Goal: Navigation & Orientation: Find specific page/section

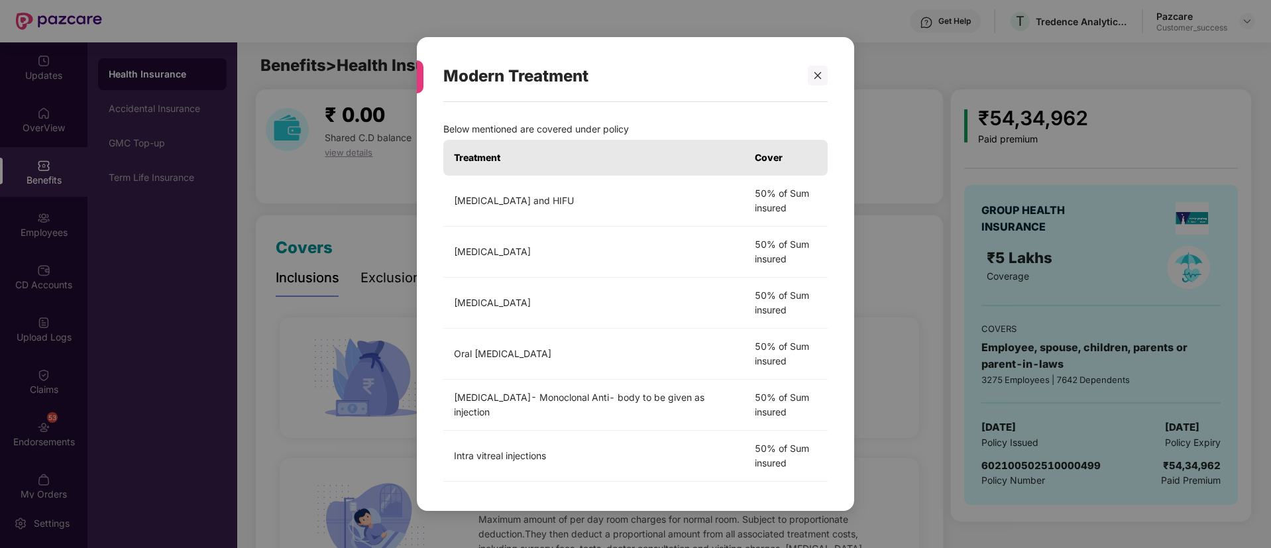
scroll to position [310, 0]
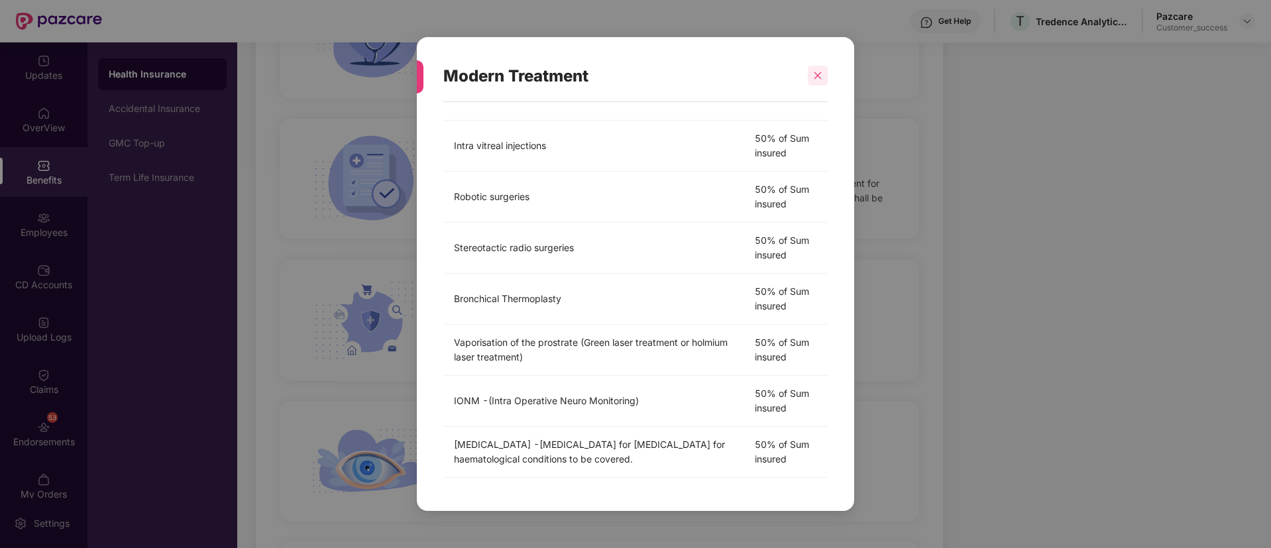
click at [824, 71] on div at bounding box center [818, 76] width 20 height 20
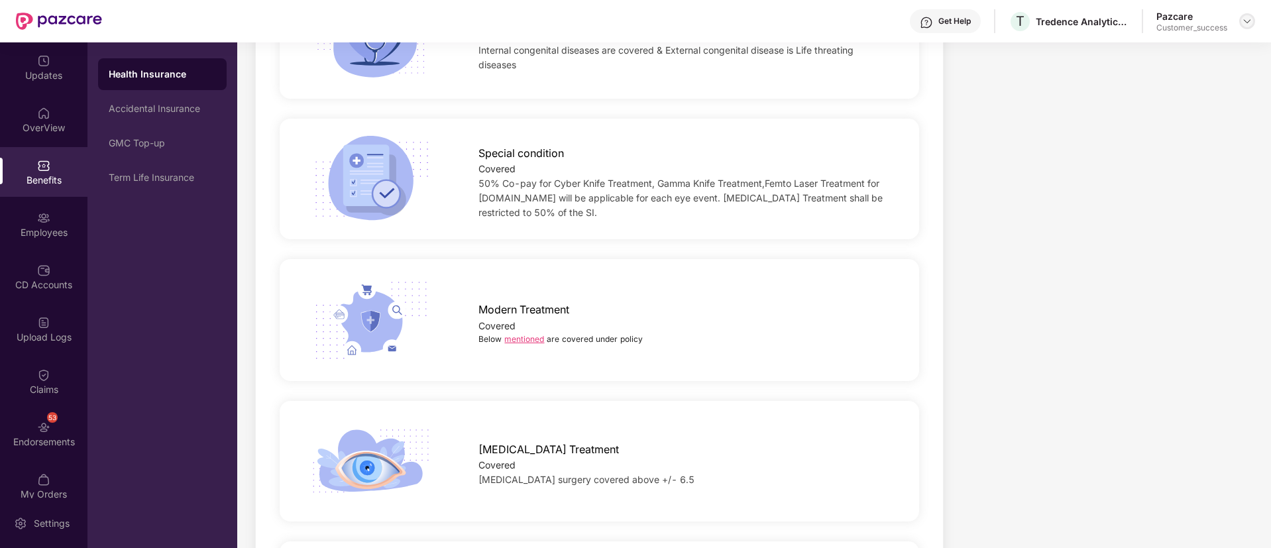
click at [1245, 16] on img at bounding box center [1247, 21] width 11 height 11
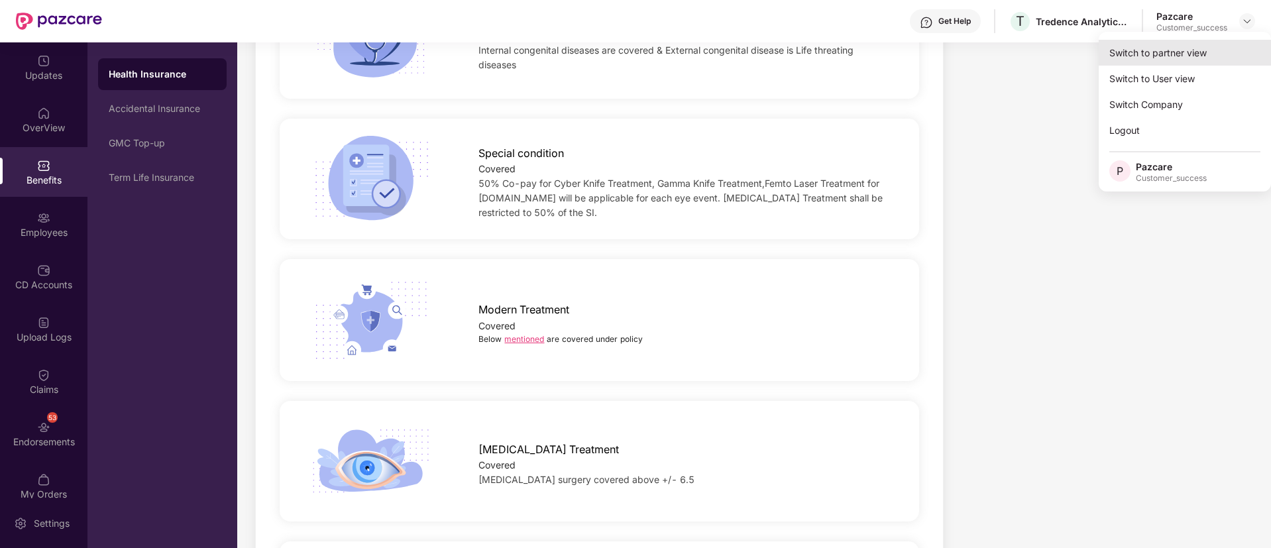
click at [1177, 46] on div "Switch to partner view" at bounding box center [1185, 53] width 172 height 26
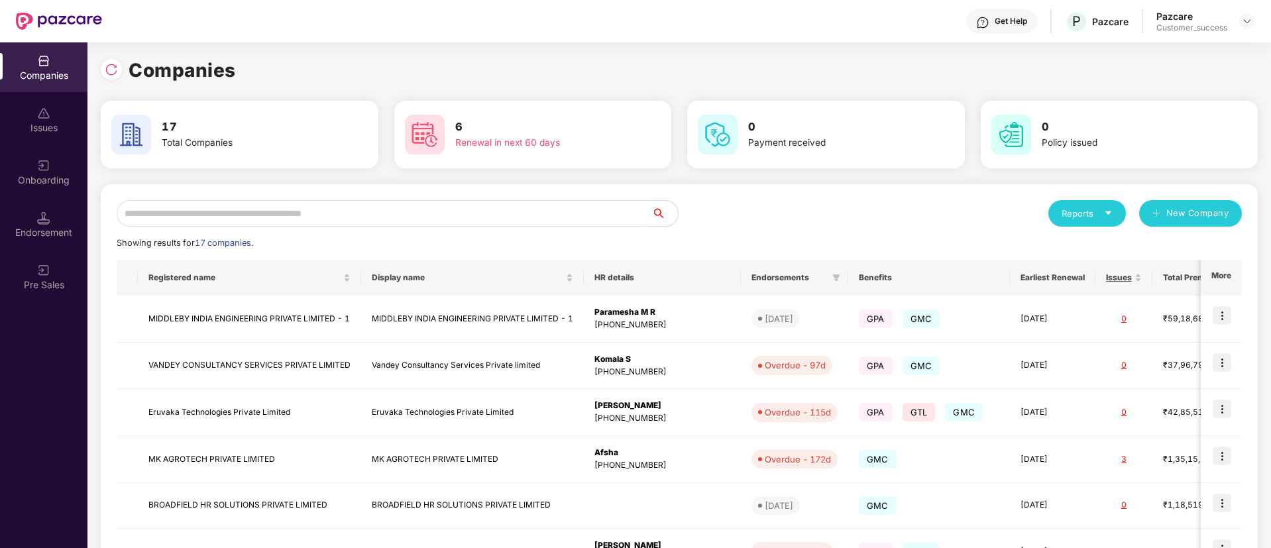
click at [493, 208] on input "text" at bounding box center [384, 213] width 535 height 27
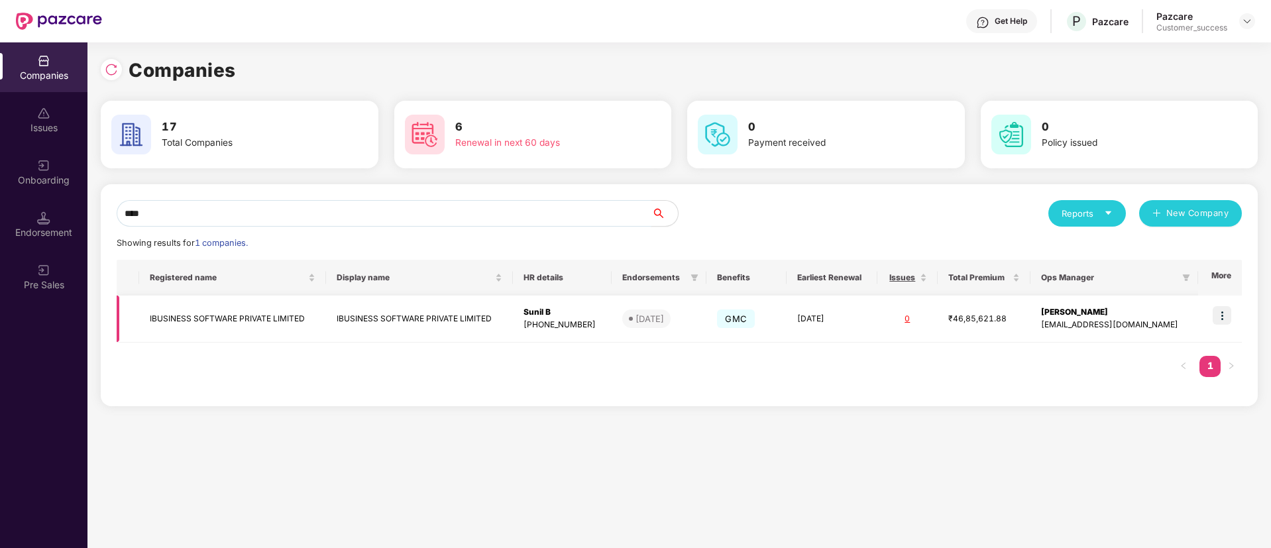
type input "****"
click at [1228, 320] on img at bounding box center [1222, 315] width 19 height 19
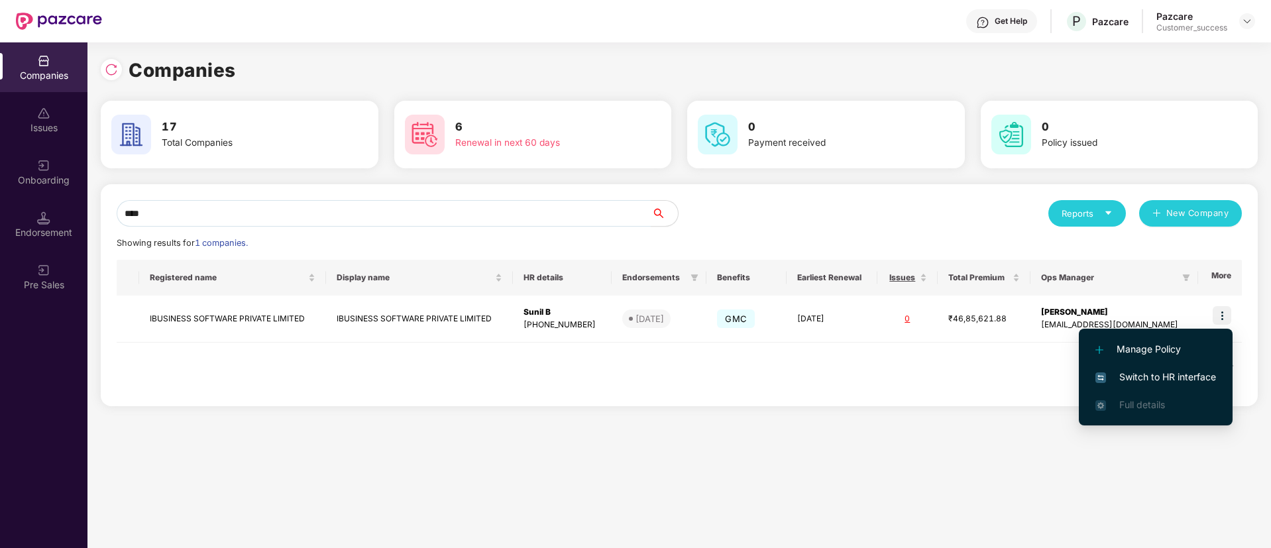
click at [1155, 376] on span "Switch to HR interface" at bounding box center [1156, 377] width 121 height 15
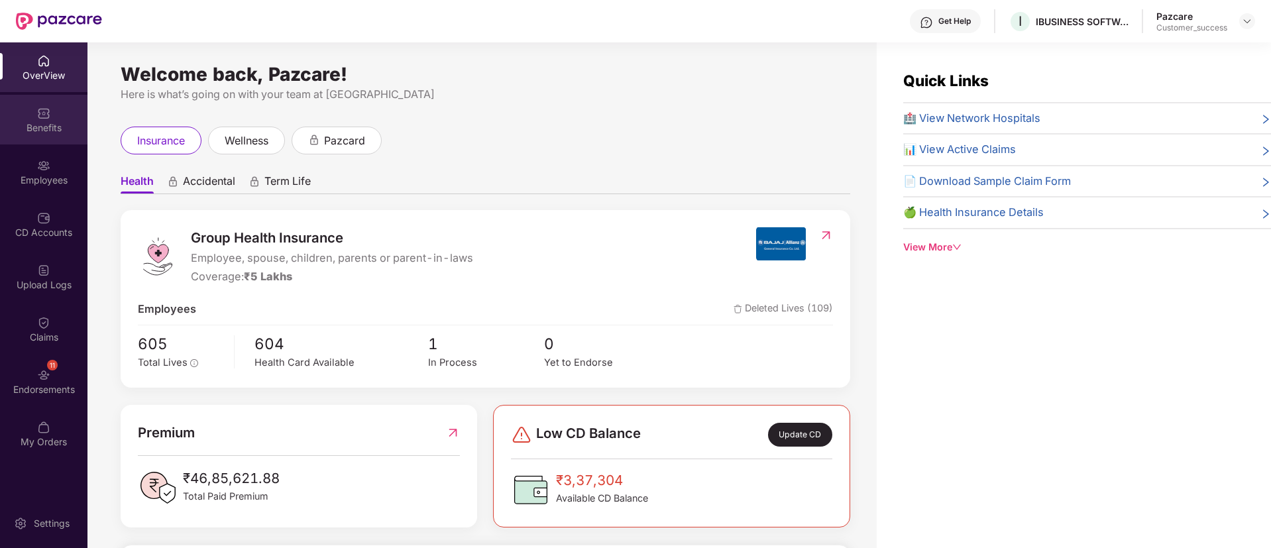
click at [52, 142] on div "Benefits" at bounding box center [43, 120] width 87 height 50
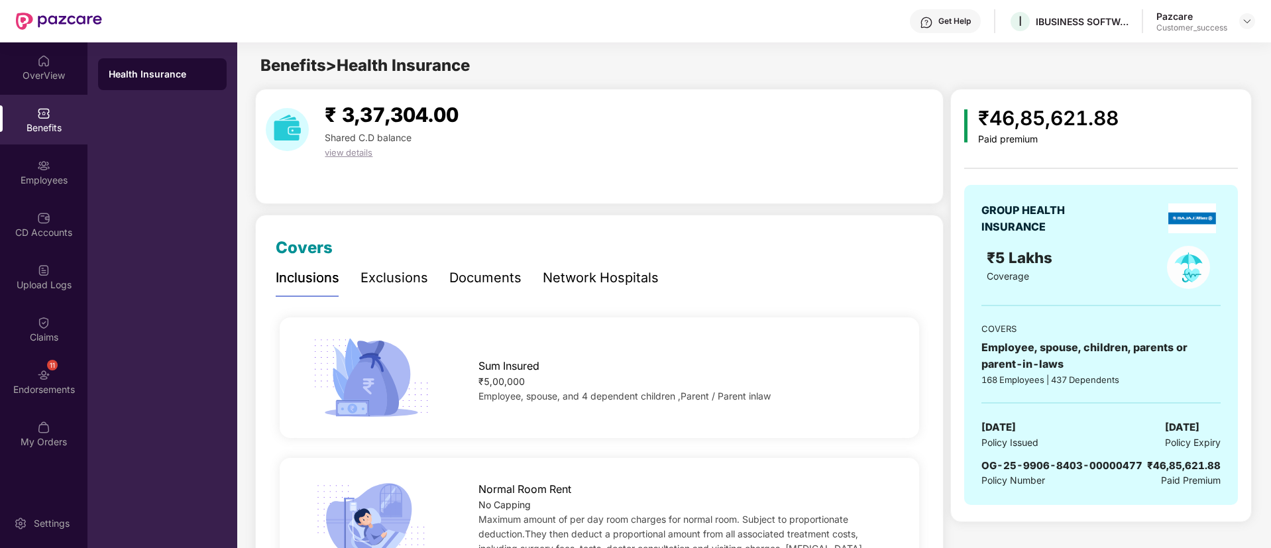
click at [513, 272] on div "Documents" at bounding box center [485, 278] width 72 height 21
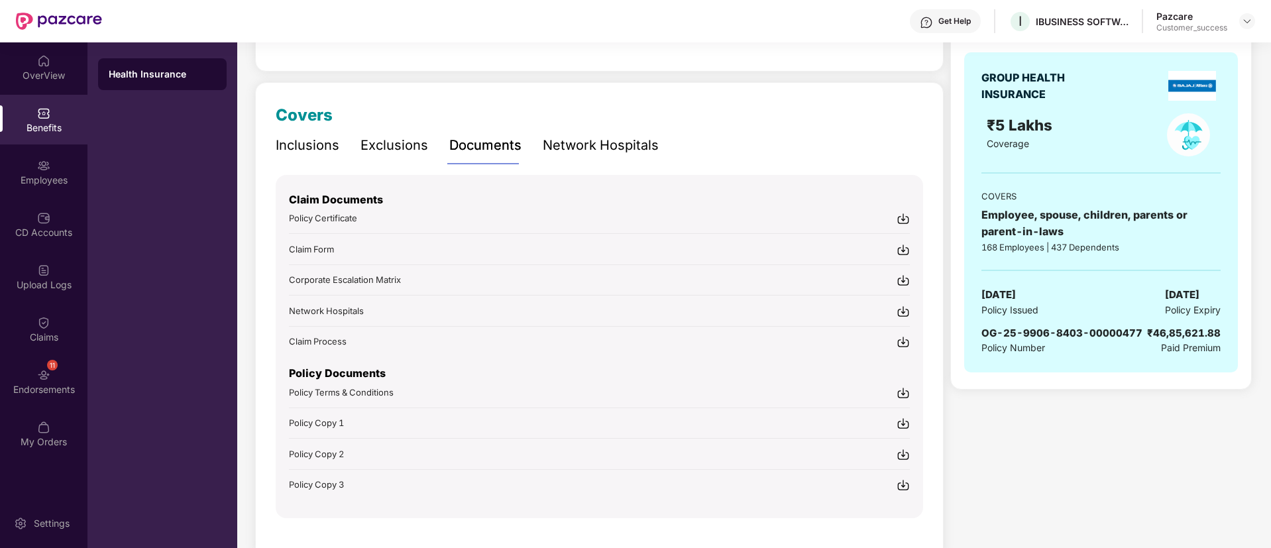
scroll to position [133, 0]
click at [902, 246] on img at bounding box center [903, 249] width 13 height 13
